Goal: Information Seeking & Learning: Learn about a topic

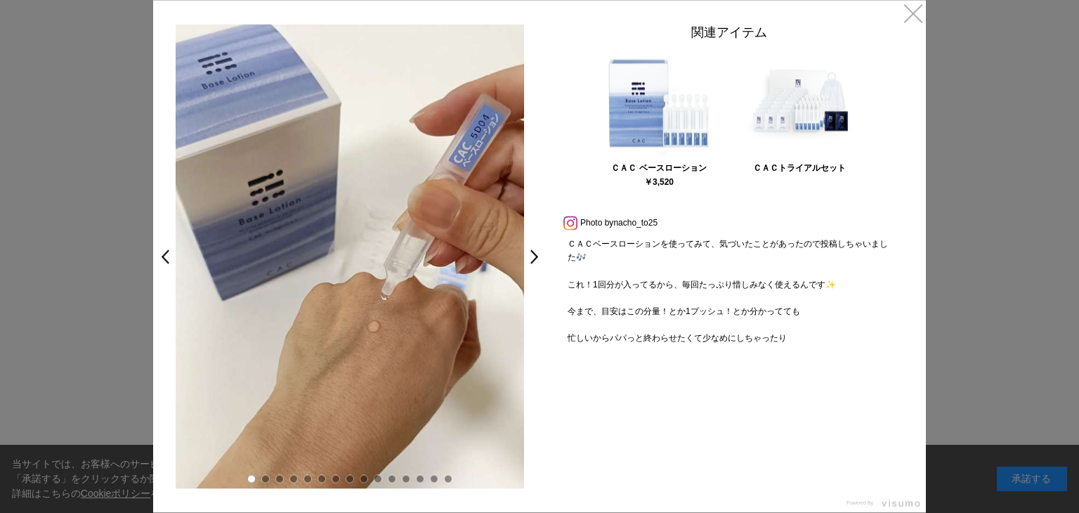
drag, startPoint x: 450, startPoint y: 240, endPoint x: 599, endPoint y: 184, distance: 159.2
click at [599, 184] on div "￥3,520" at bounding box center [659, 182] width 124 height 8
click at [540, 261] on link ">" at bounding box center [538, 256] width 20 height 25
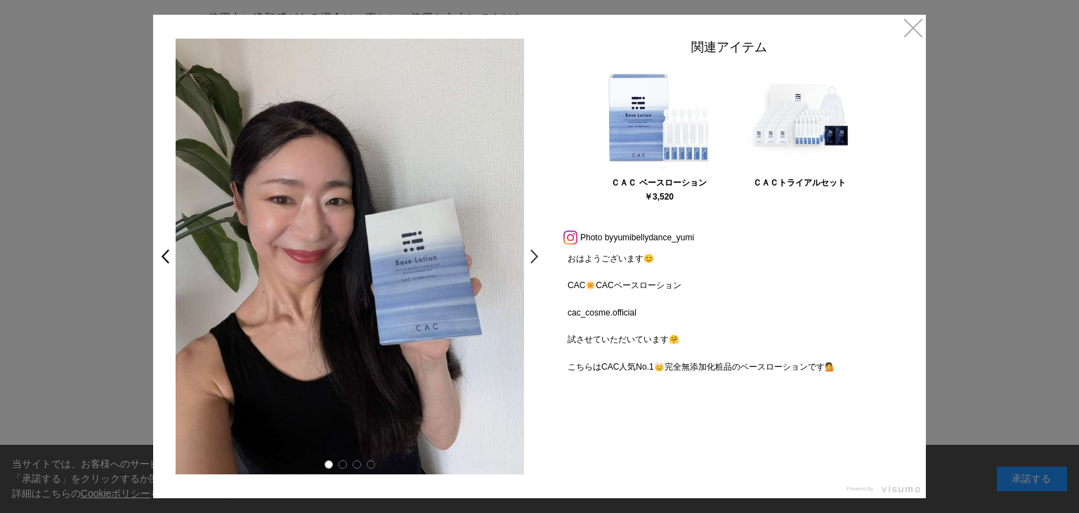
click at [539, 262] on link ">" at bounding box center [538, 256] width 20 height 25
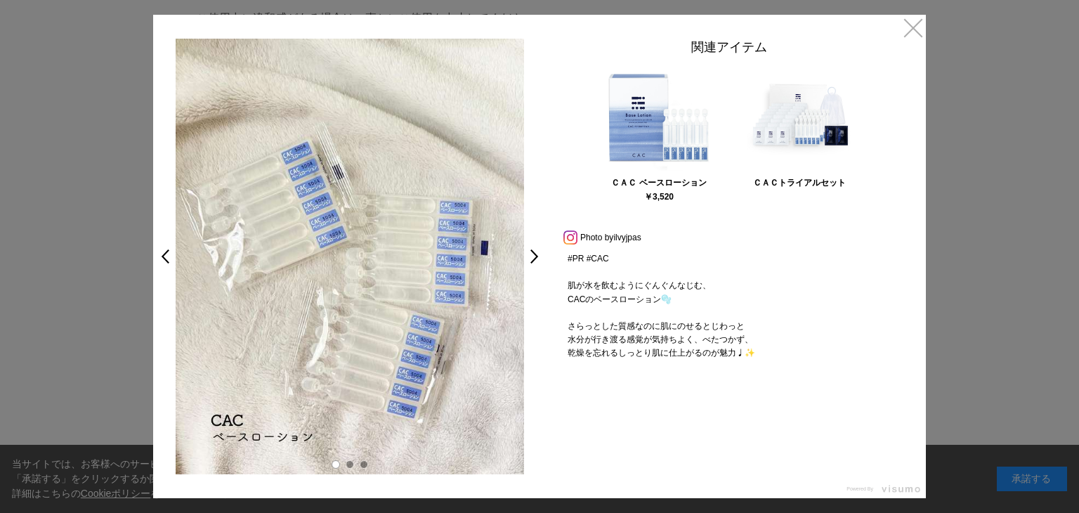
click at [539, 262] on link ">" at bounding box center [538, 256] width 20 height 25
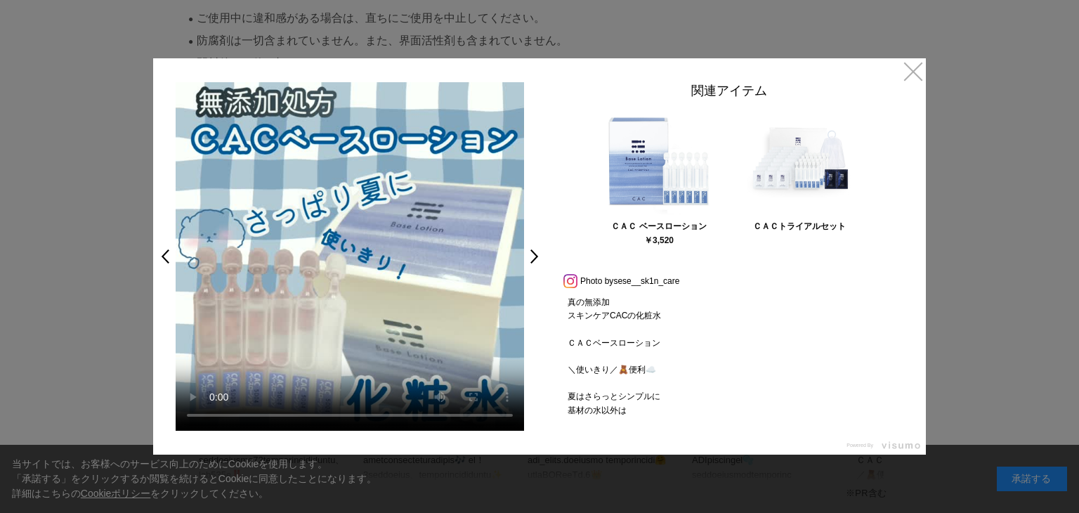
click at [539, 262] on link ">" at bounding box center [538, 256] width 20 height 25
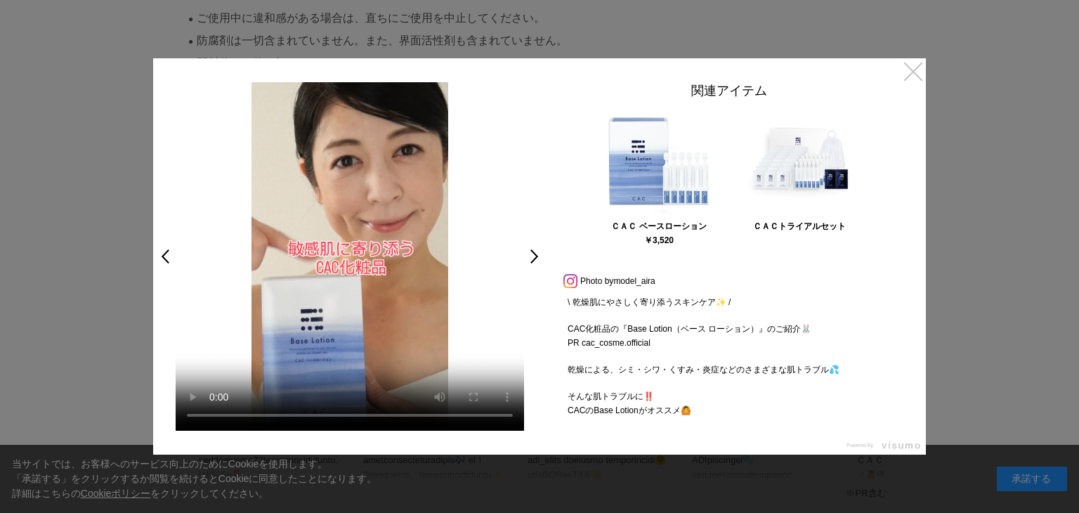
click at [902, 74] on link "×" at bounding box center [913, 70] width 25 height 25
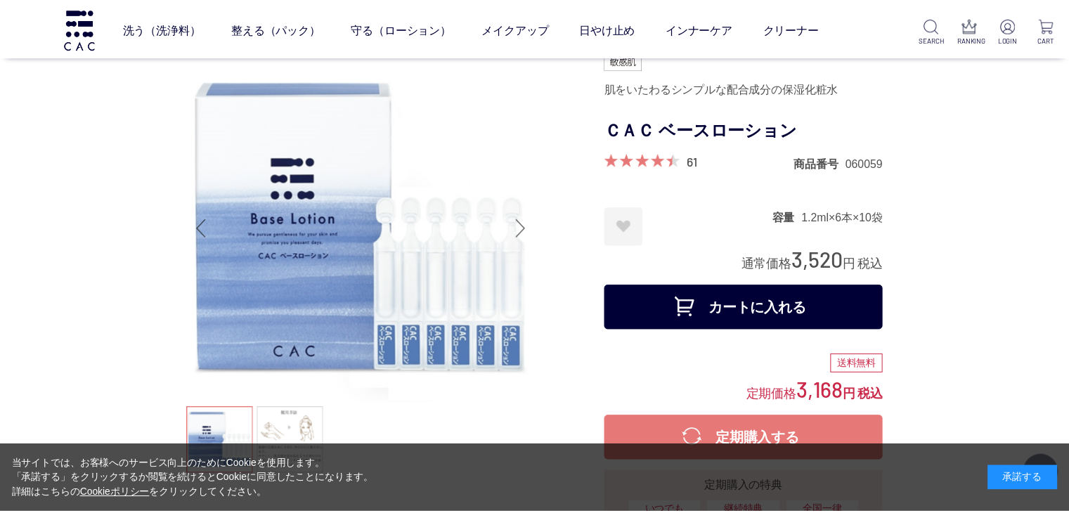
scroll to position [6814, 0]
